Goal: Transaction & Acquisition: Book appointment/travel/reservation

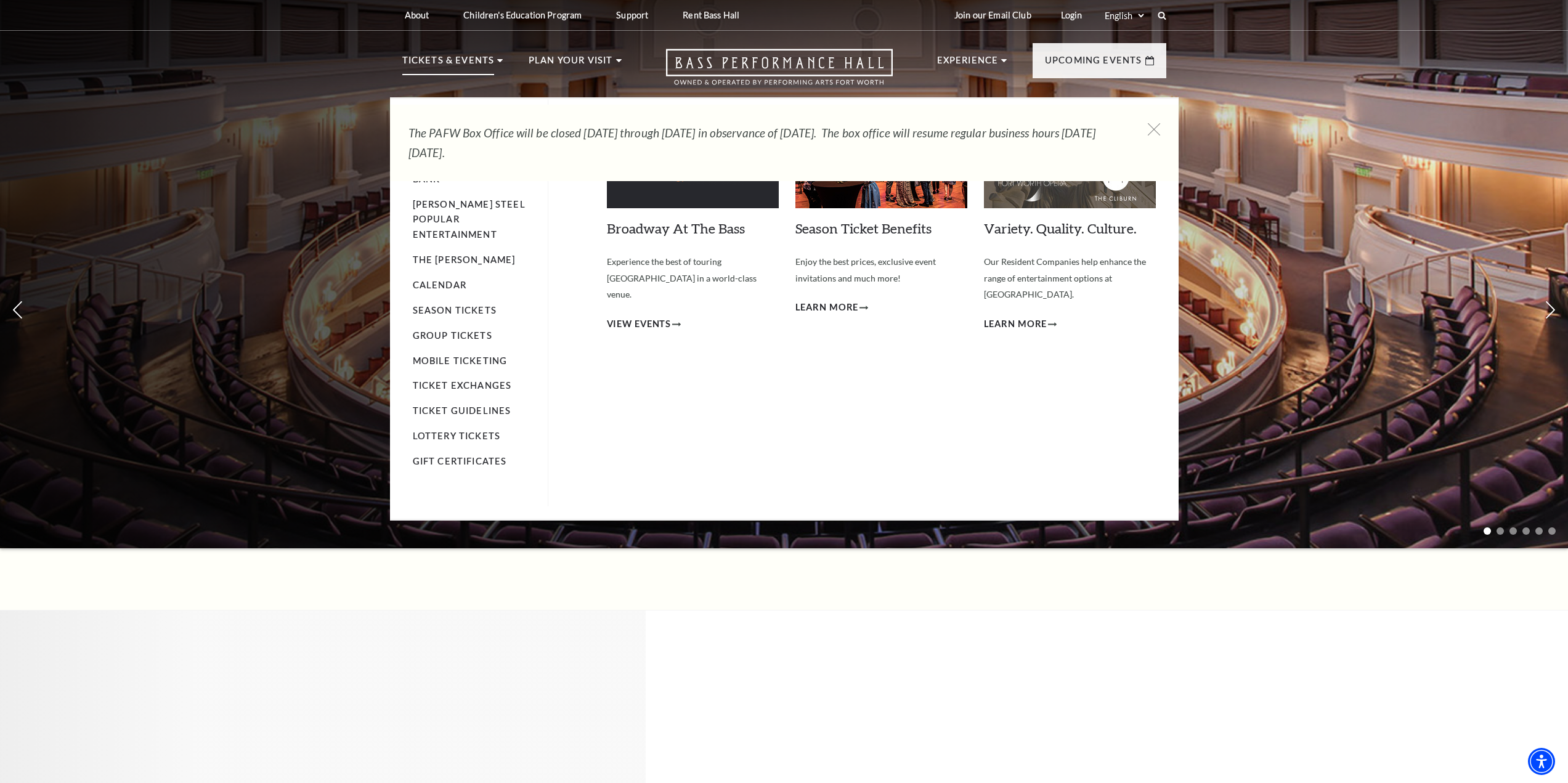
click at [494, 62] on li "Tickets & Events Now On Sale Broadway At The Bass presented by PNC Bank [PERSON…" at bounding box center [453, 75] width 101 height 44
click at [498, 61] on use at bounding box center [500, 60] width 6 height 3
click at [465, 64] on p "Tickets & Events" at bounding box center [448, 64] width 92 height 22
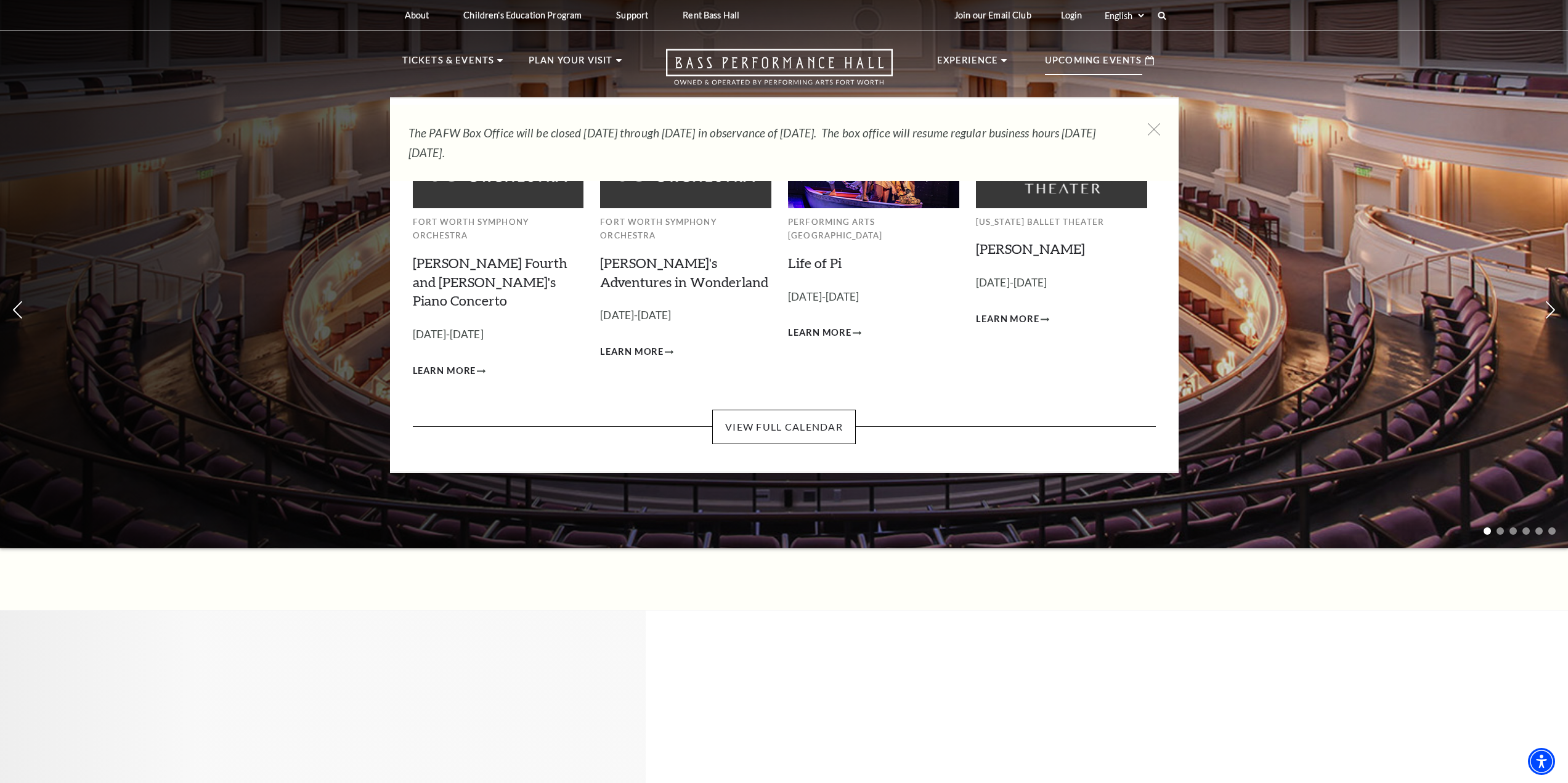
click at [1086, 63] on p "Upcoming Events" at bounding box center [1094, 64] width 97 height 22
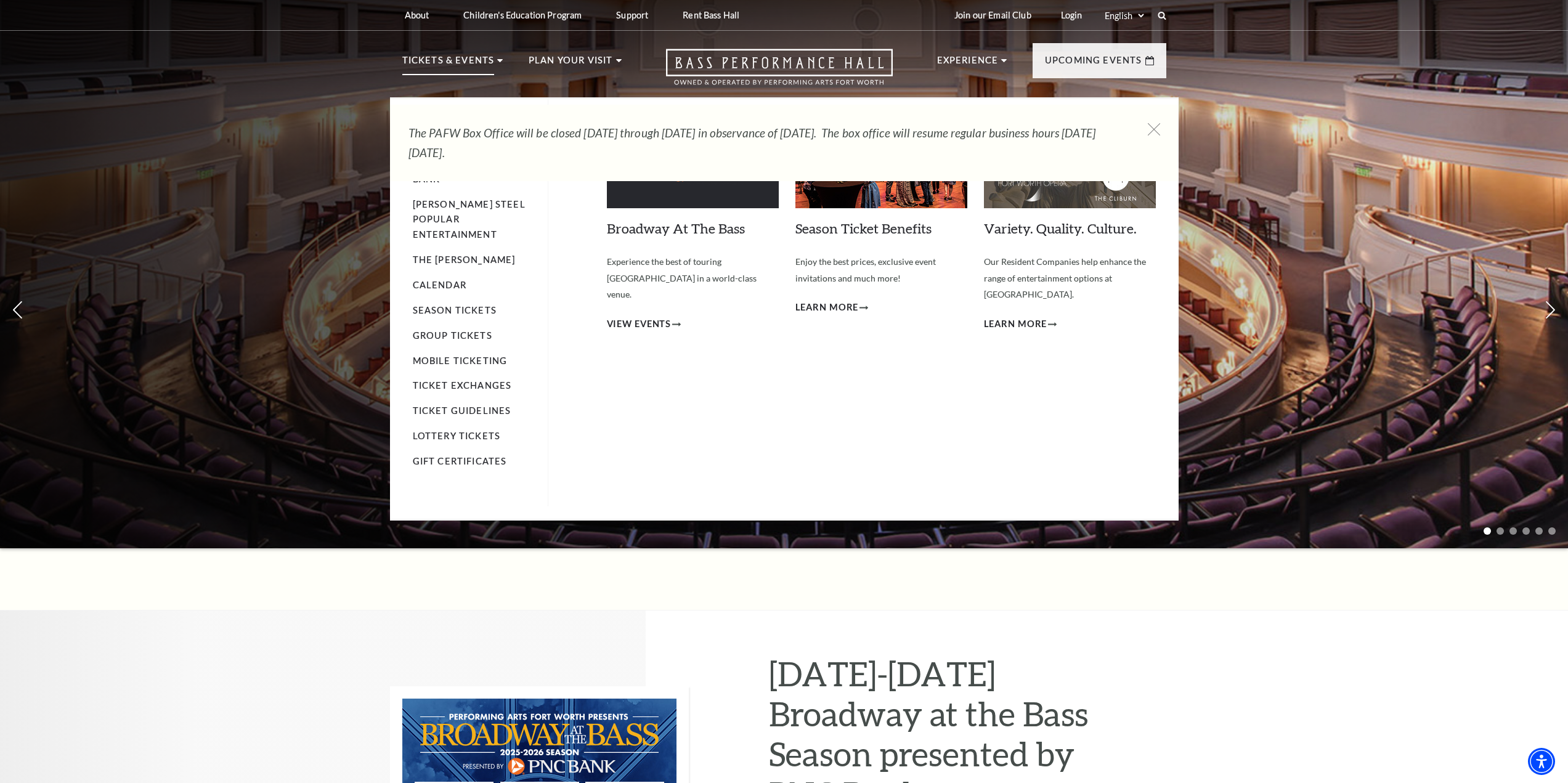
click at [463, 60] on p "Tickets & Events" at bounding box center [448, 64] width 92 height 22
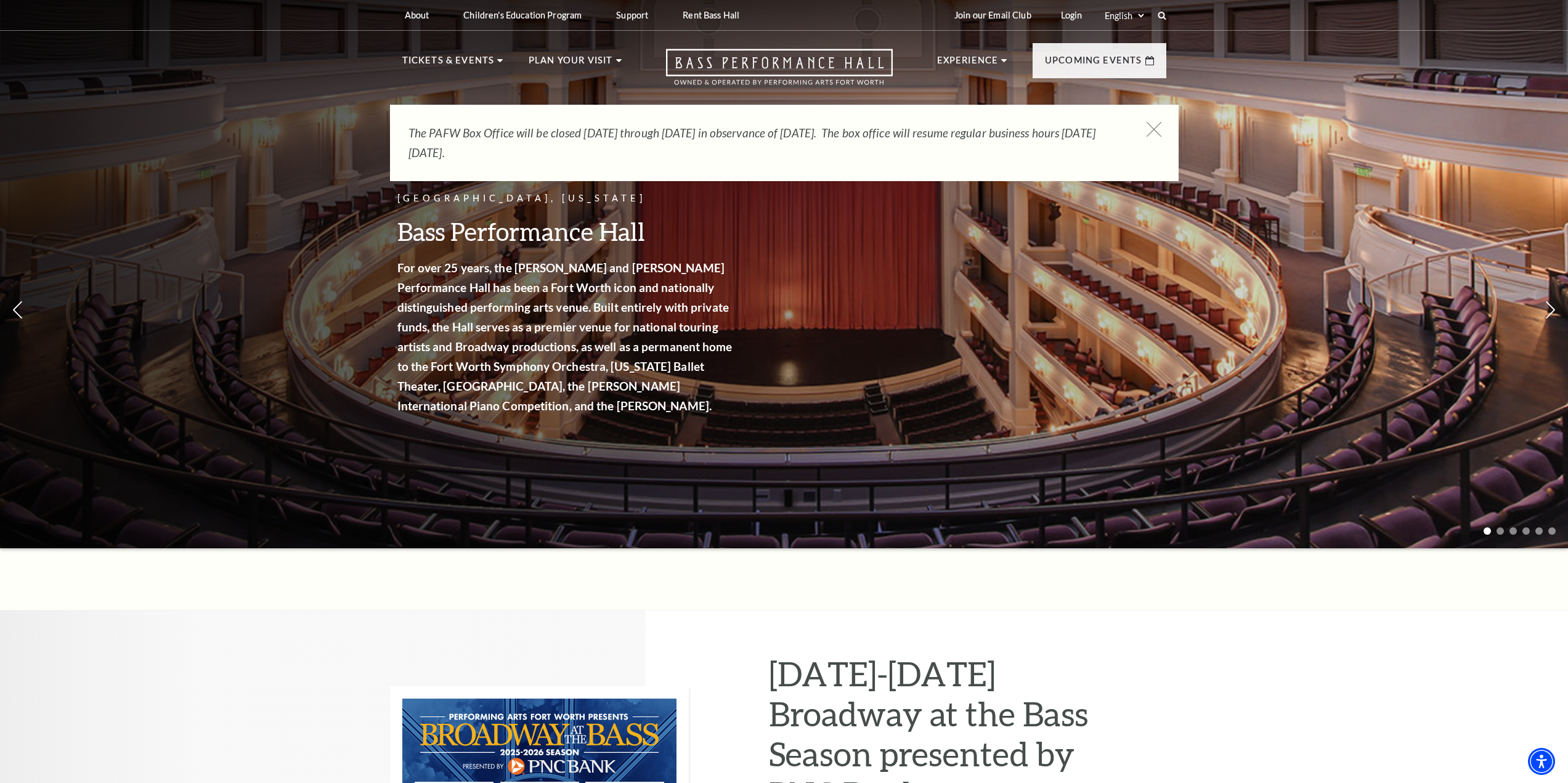
click at [1159, 132] on icon at bounding box center [1154, 130] width 15 height 15
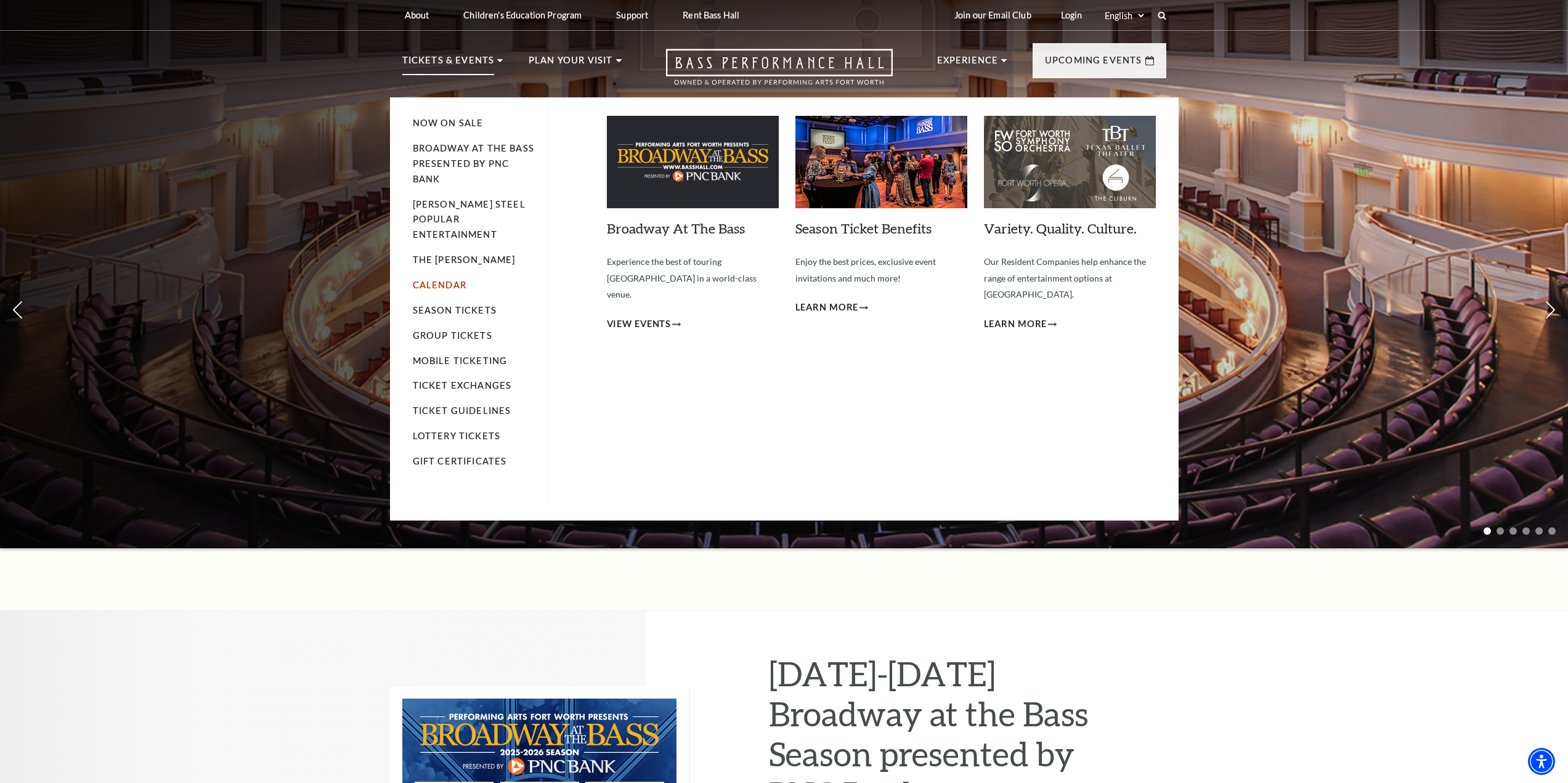
click at [450, 280] on link "Calendar" at bounding box center [440, 285] width 54 height 10
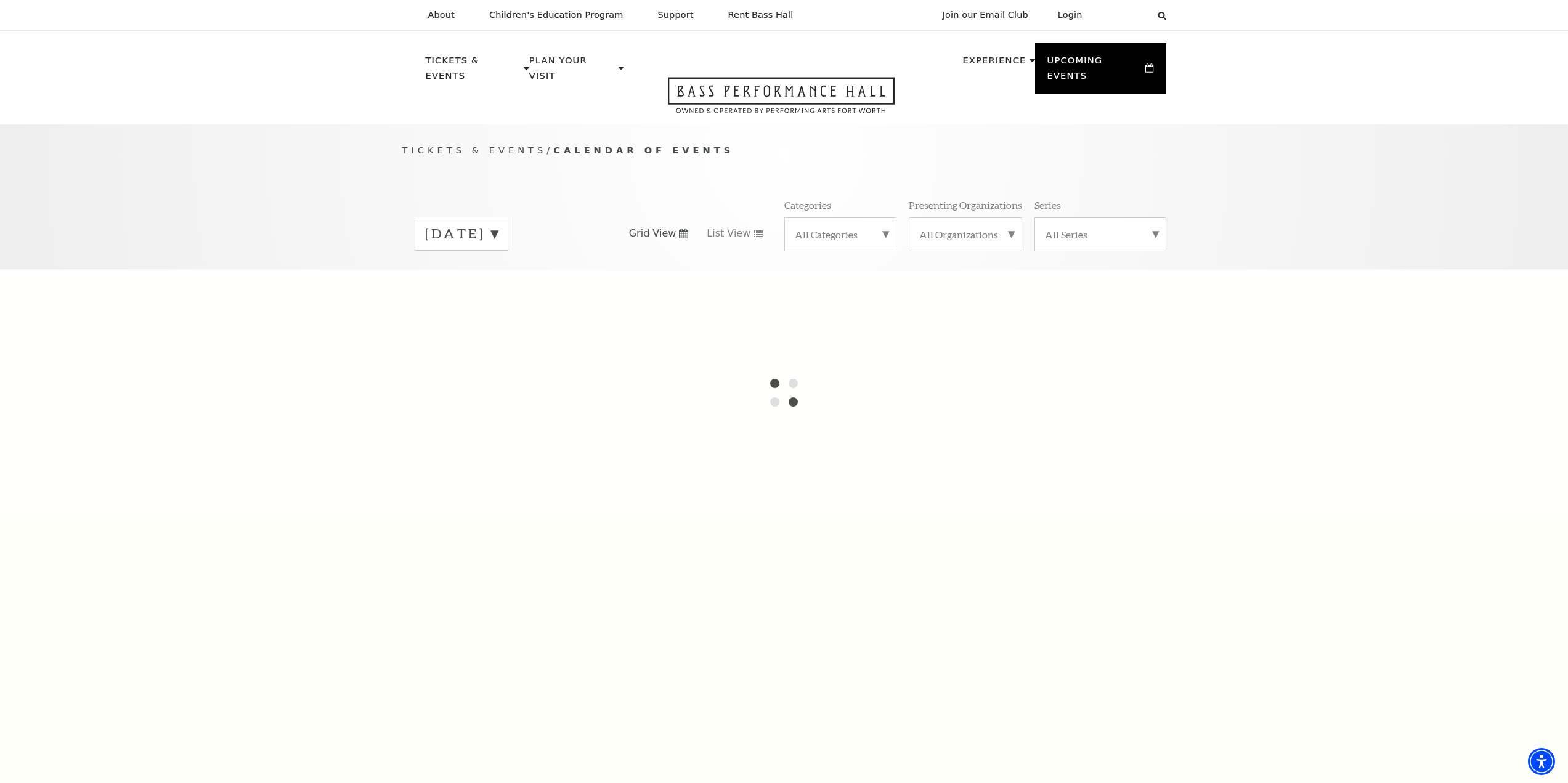
click at [498, 225] on label "September 2025" at bounding box center [462, 234] width 73 height 19
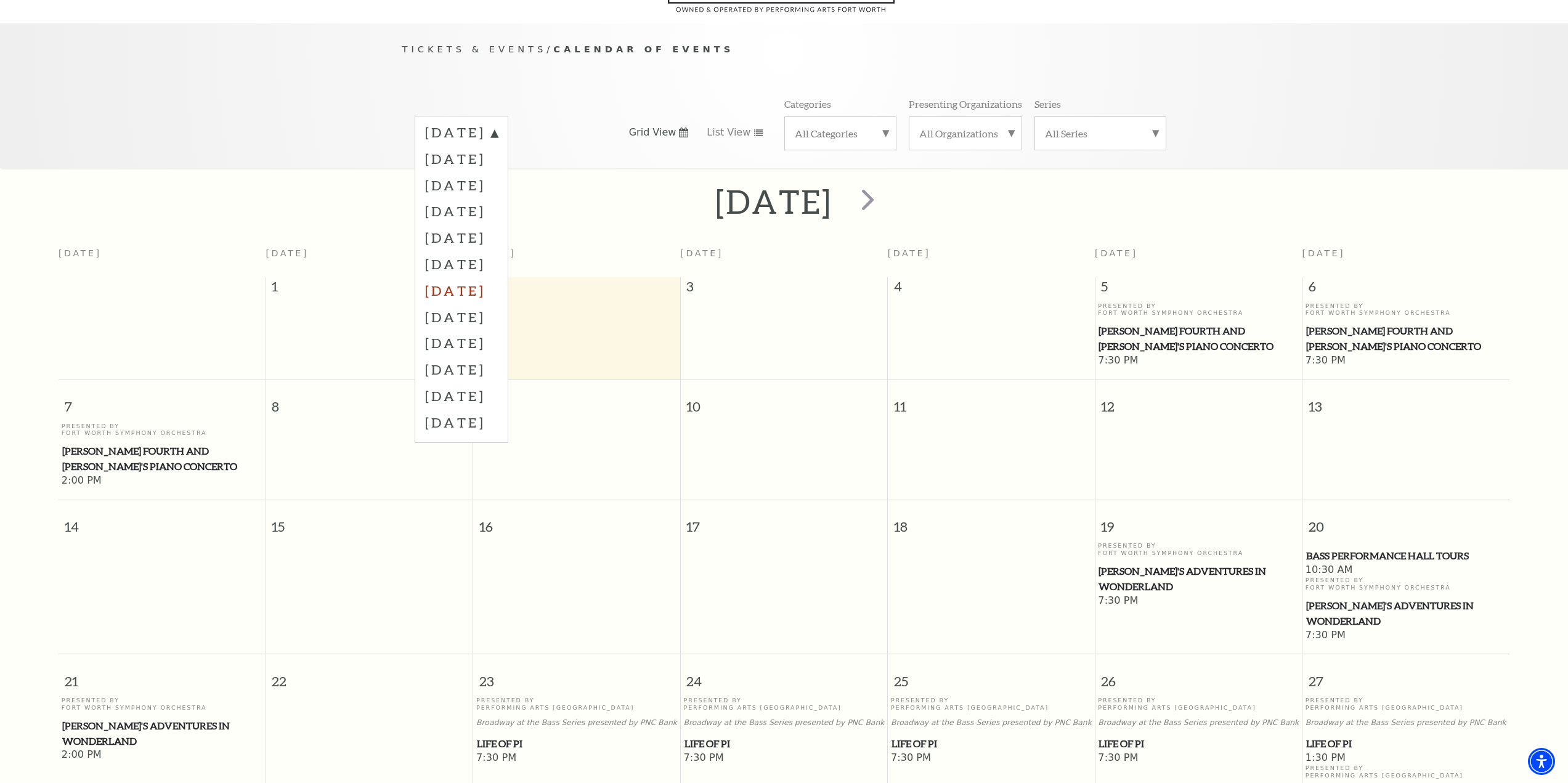
scroll to position [47, 0]
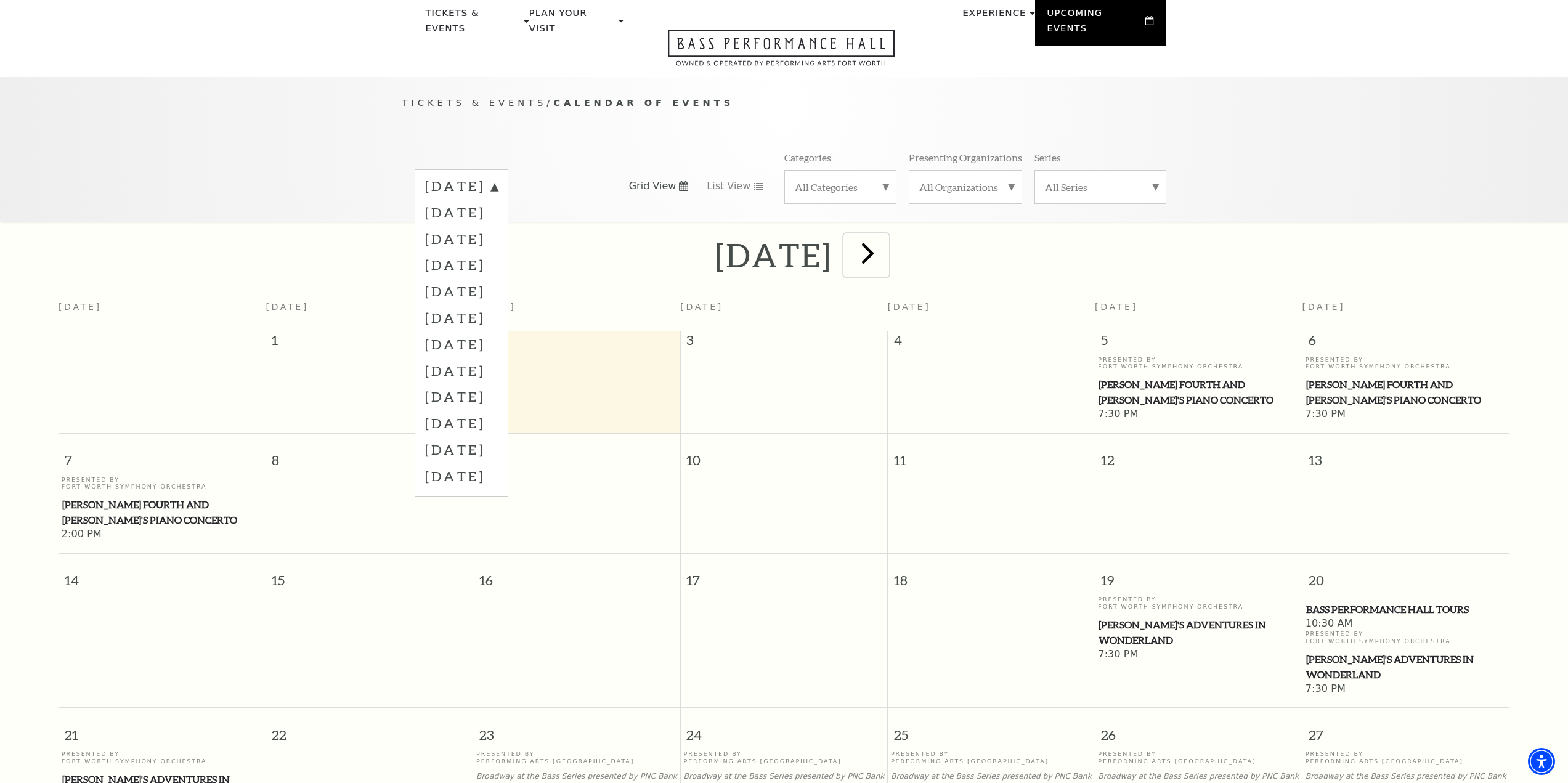
click at [885, 249] on span "next" at bounding box center [867, 253] width 35 height 35
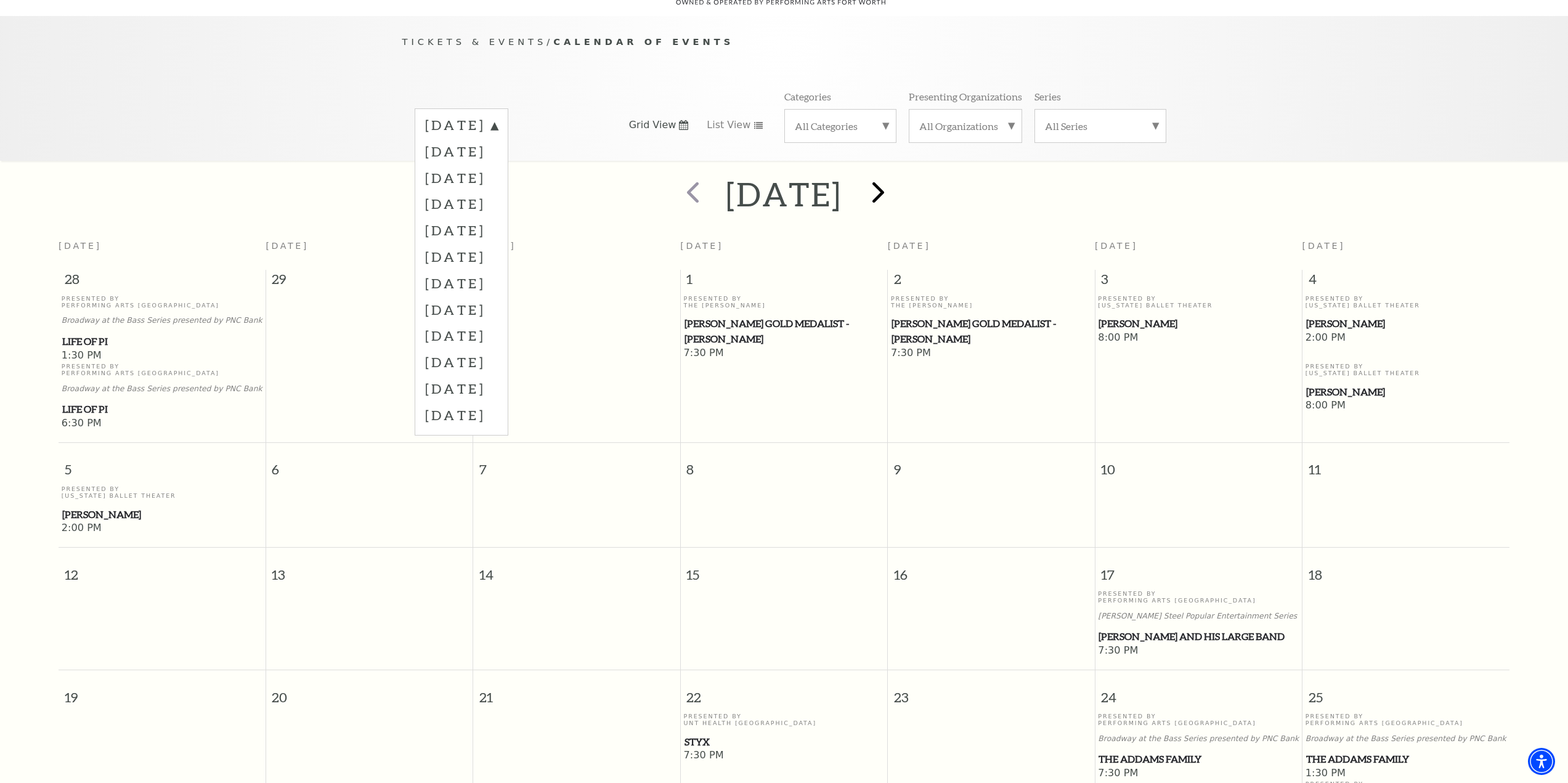
scroll to position [109, 0]
click at [498, 190] on label "December 2025" at bounding box center [462, 203] width 73 height 26
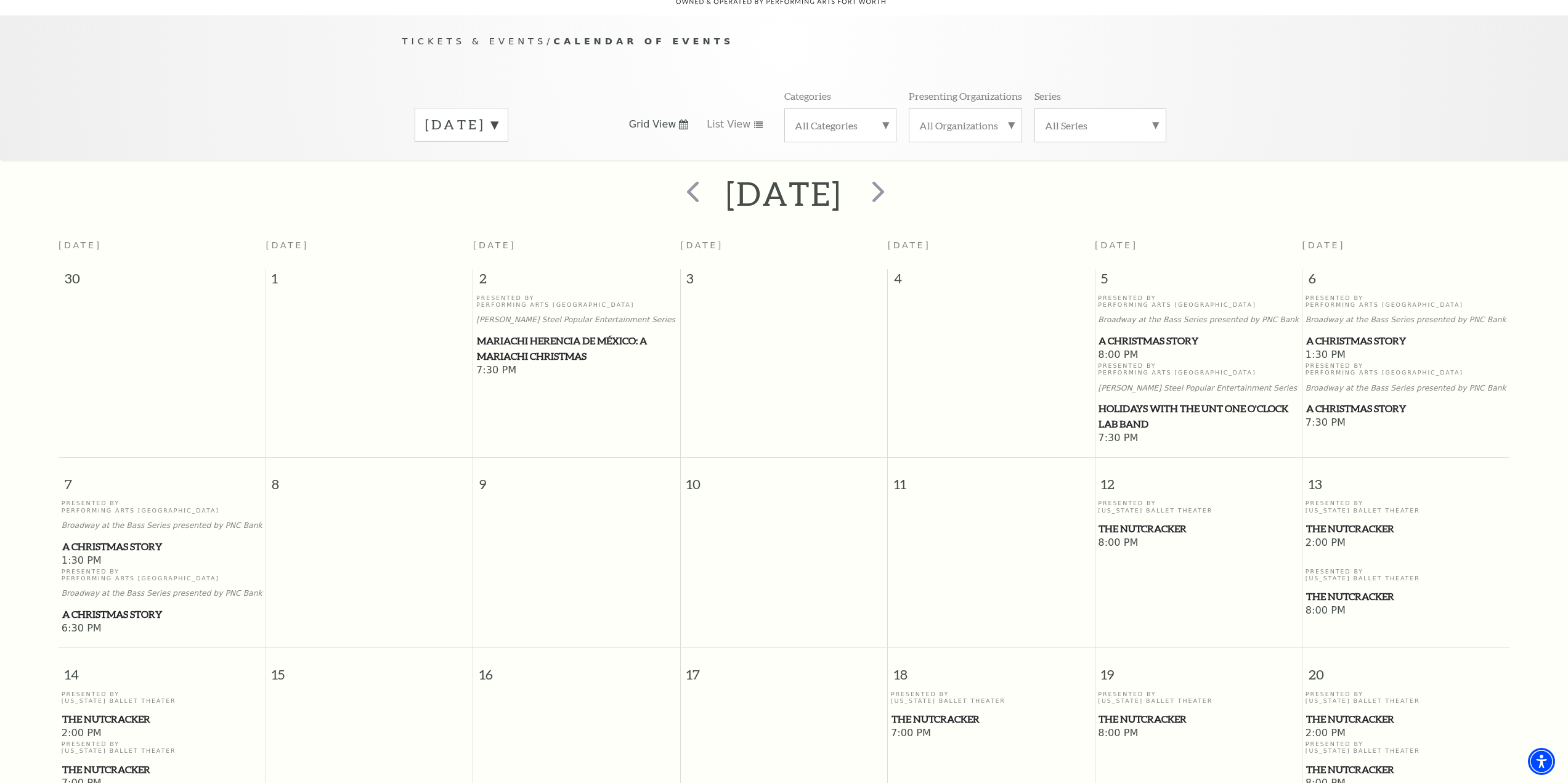
click at [1350, 333] on span "A Christmas Story" at bounding box center [1406, 341] width 200 height 15
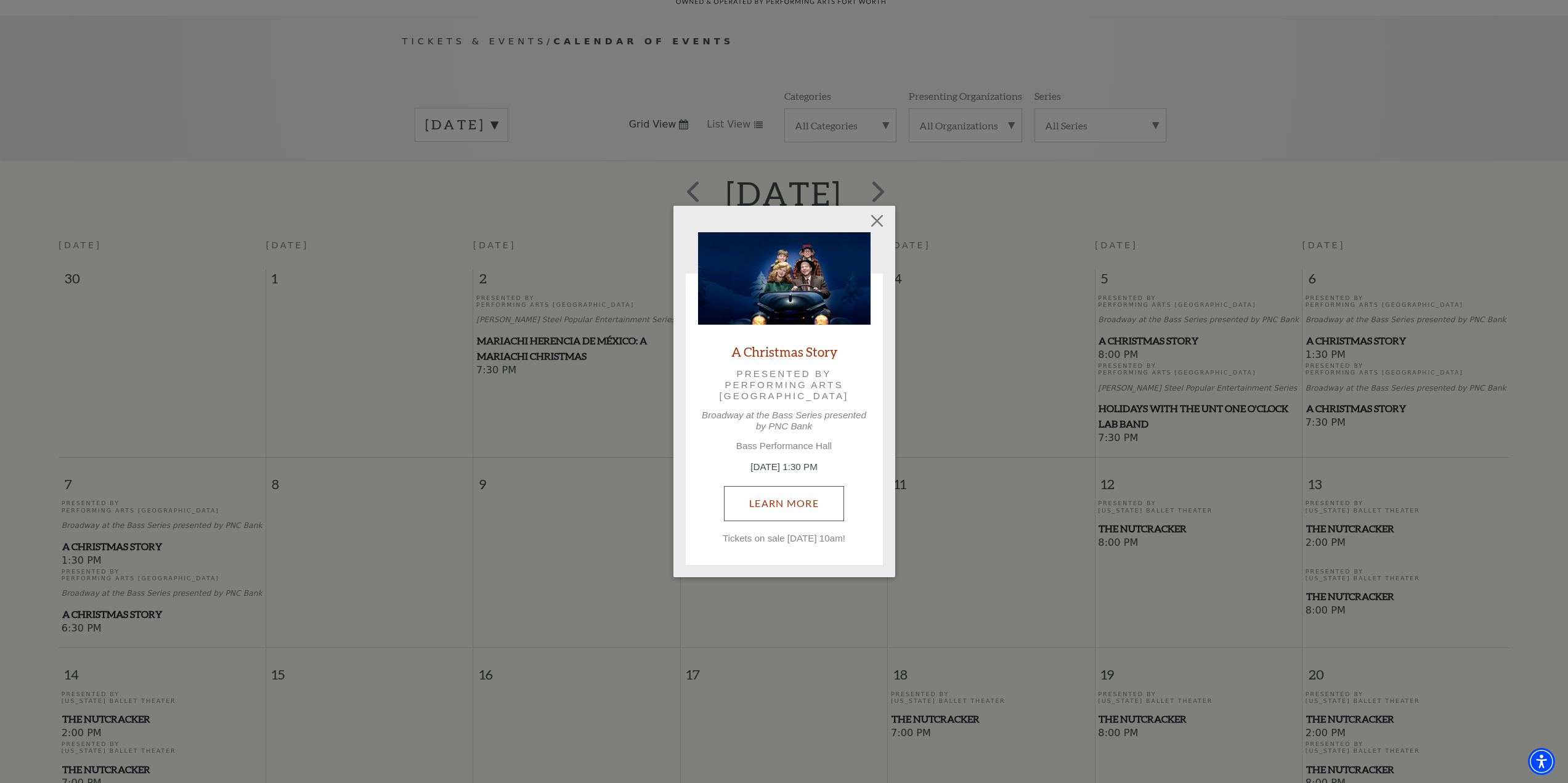
click at [789, 499] on link "Learn More" at bounding box center [784, 503] width 120 height 35
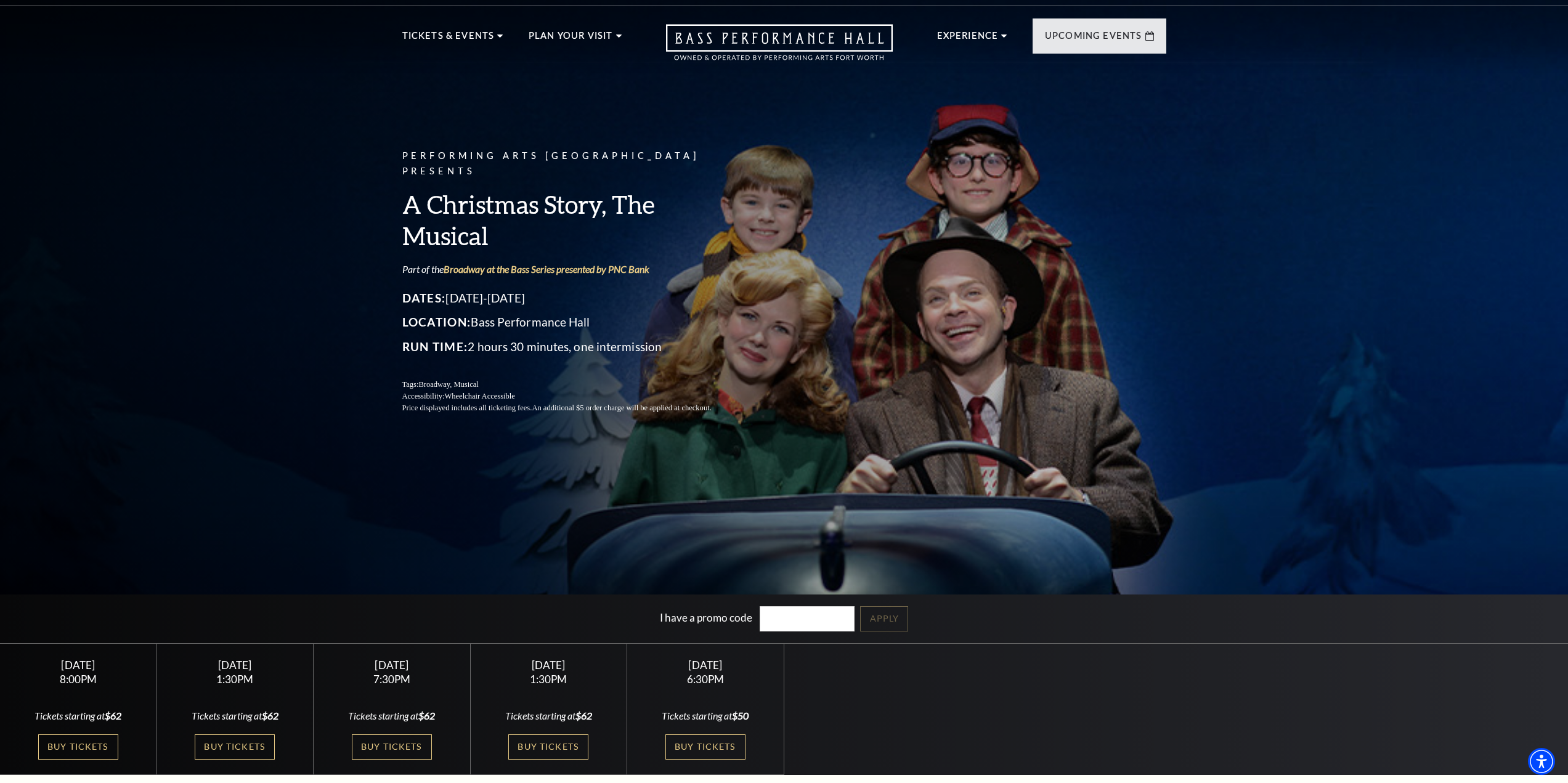
scroll to position [61, 0]
